Goal: Navigation & Orientation: Go to known website

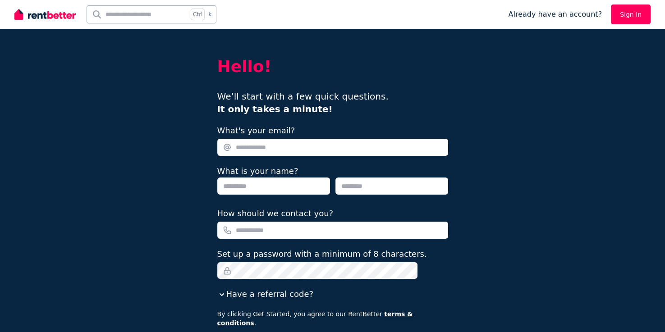
click at [64, 15] on img at bounding box center [44, 15] width 61 height 14
click at [37, 54] on div "Hello! We’ll start with a few quick questions. It only takes a minute! What's y…" at bounding box center [332, 207] width 665 height 414
